Goal: Task Accomplishment & Management: Use online tool/utility

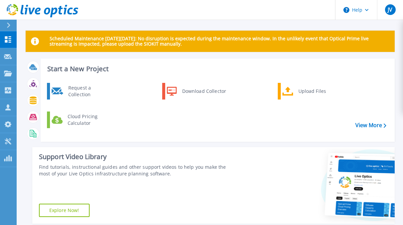
click at [8, 25] on icon at bounding box center [9, 25] width 4 height 5
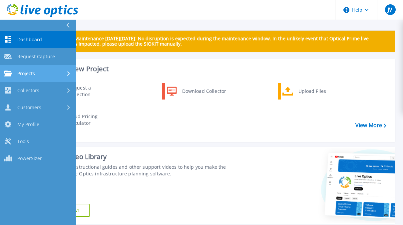
click at [23, 75] on span "Projects" at bounding box center [26, 74] width 18 height 6
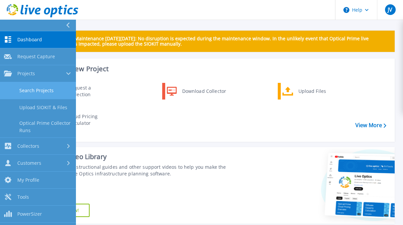
click at [29, 92] on link "Search Projects" at bounding box center [38, 90] width 76 height 17
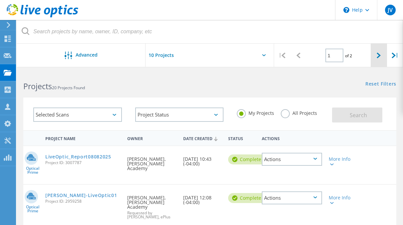
click at [377, 54] on icon at bounding box center [378, 56] width 4 height 6
type input "2"
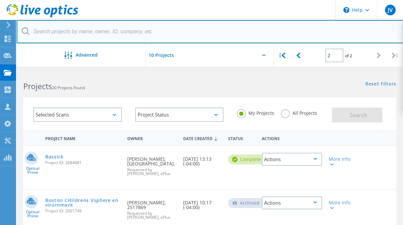
click at [107, 30] on input "text" at bounding box center [210, 31] width 386 height 23
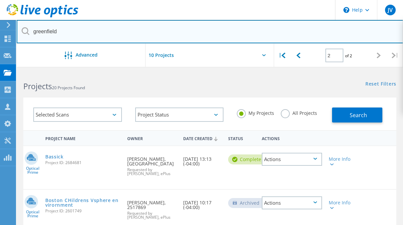
type input "greenfield"
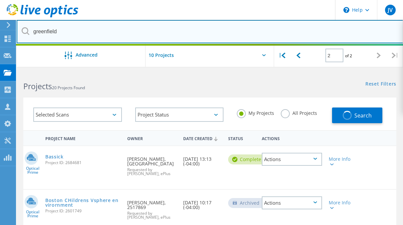
type input "1"
